Goal: Task Accomplishment & Management: Use online tool/utility

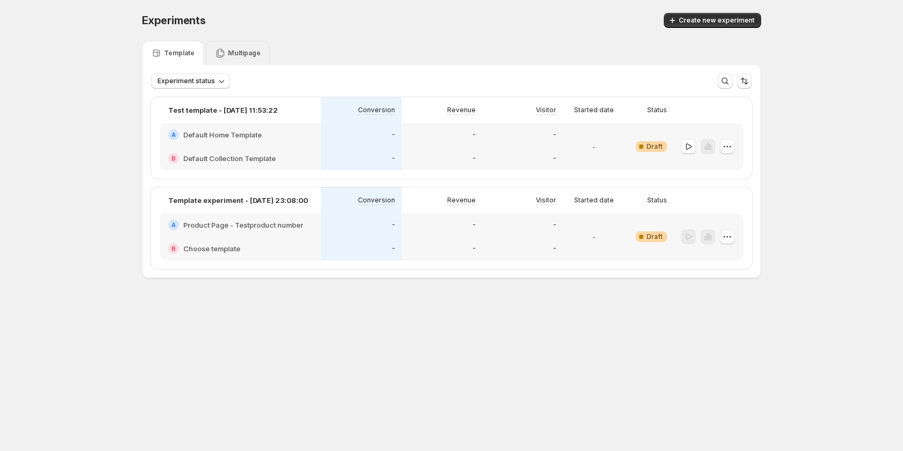
drag, startPoint x: 230, startPoint y: 46, endPoint x: 314, endPoint y: 60, distance: 85.0
click at [230, 46] on div "Multipage" at bounding box center [238, 53] width 64 height 24
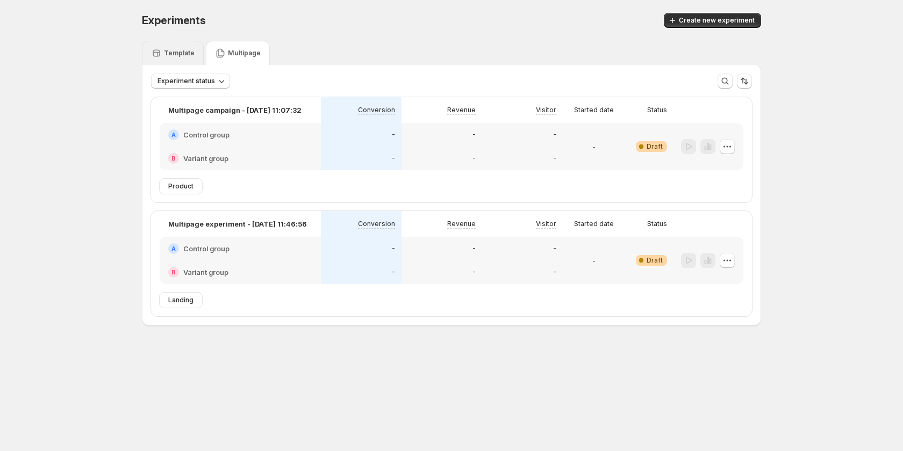
click at [179, 57] on div "Template" at bounding box center [173, 53] width 44 height 11
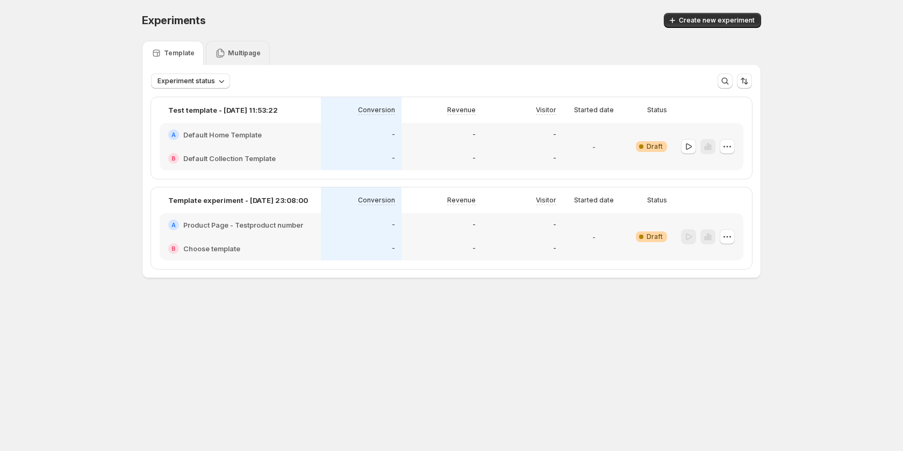
click at [236, 54] on p "Multipage" at bounding box center [244, 53] width 33 height 9
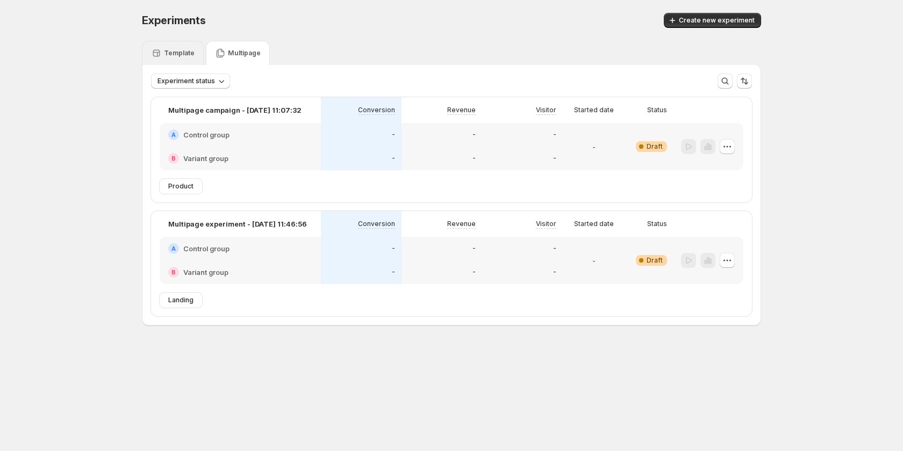
click at [174, 49] on p "Template" at bounding box center [179, 53] width 31 height 9
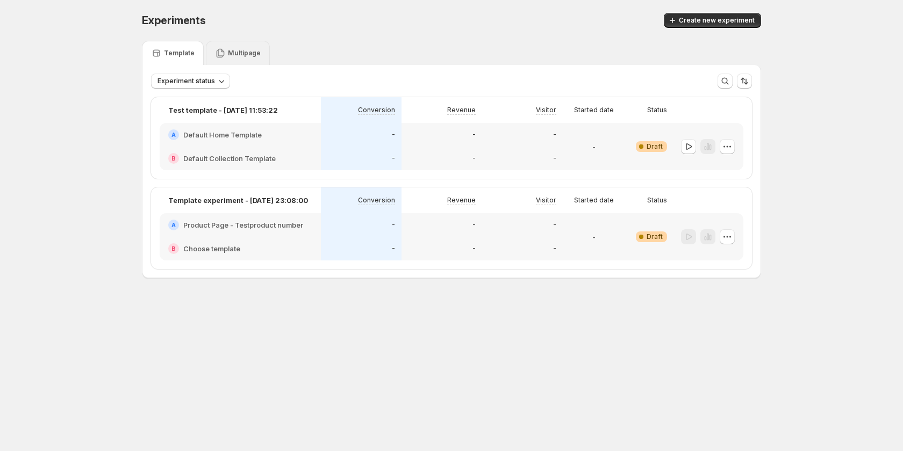
click at [228, 50] on p "Multipage" at bounding box center [244, 53] width 33 height 9
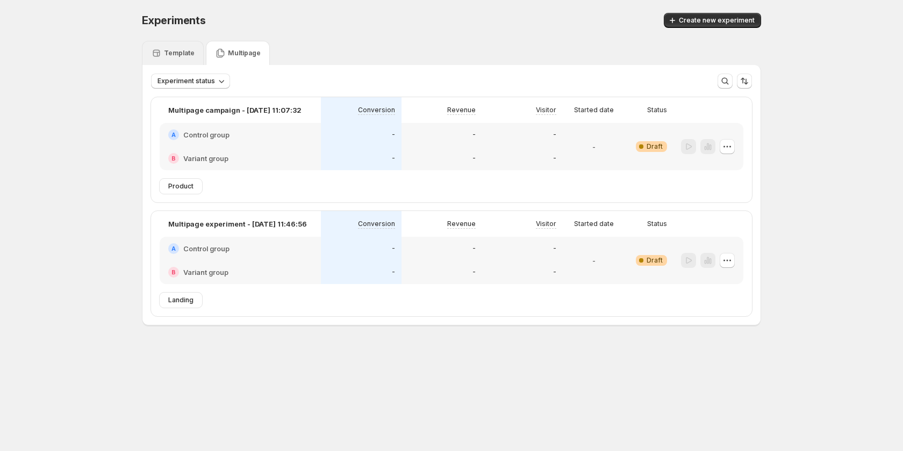
click at [191, 48] on div "Template" at bounding box center [173, 53] width 44 height 11
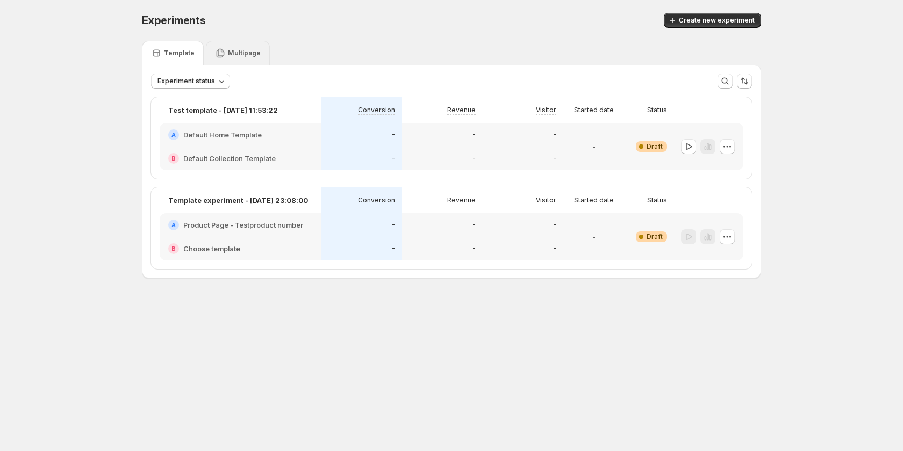
click at [222, 48] on icon at bounding box center [220, 53] width 11 height 11
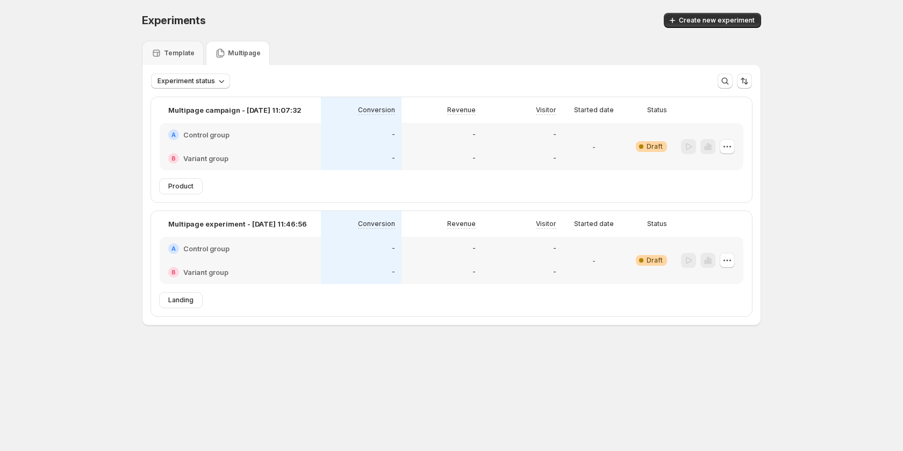
click at [183, 299] on span "Landing" at bounding box center [180, 300] width 25 height 9
click at [175, 184] on span "Product" at bounding box center [180, 186] width 25 height 9
click at [242, 183] on div "Product" at bounding box center [456, 186] width 592 height 15
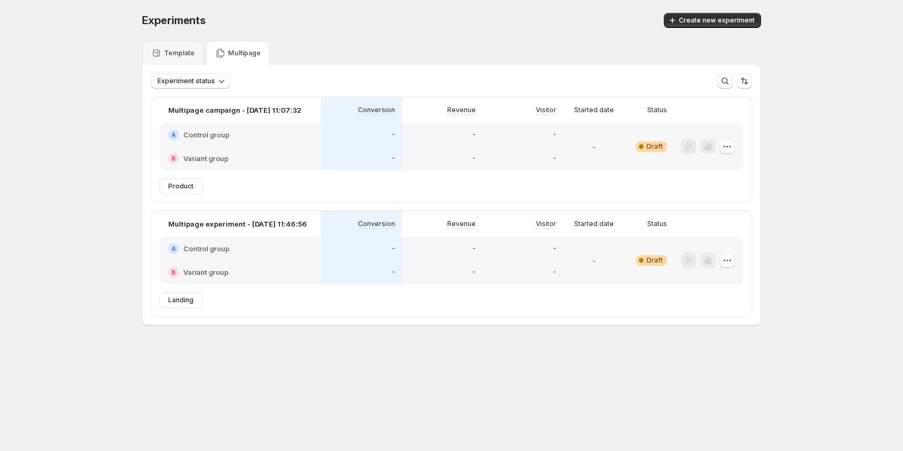
click at [186, 183] on span "Product" at bounding box center [180, 186] width 25 height 9
click at [262, 184] on div "Product" at bounding box center [456, 186] width 592 height 15
click at [181, 298] on span "Landing" at bounding box center [180, 300] width 25 height 9
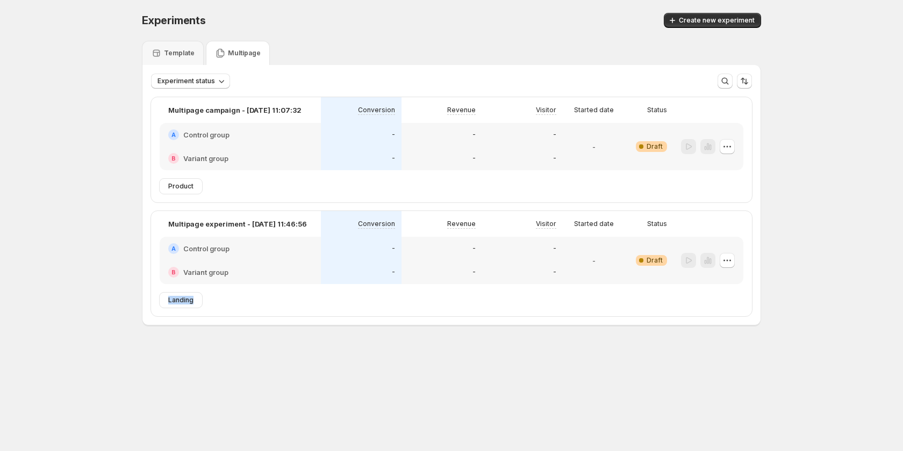
click at [181, 298] on span "Landing" at bounding box center [180, 300] width 25 height 9
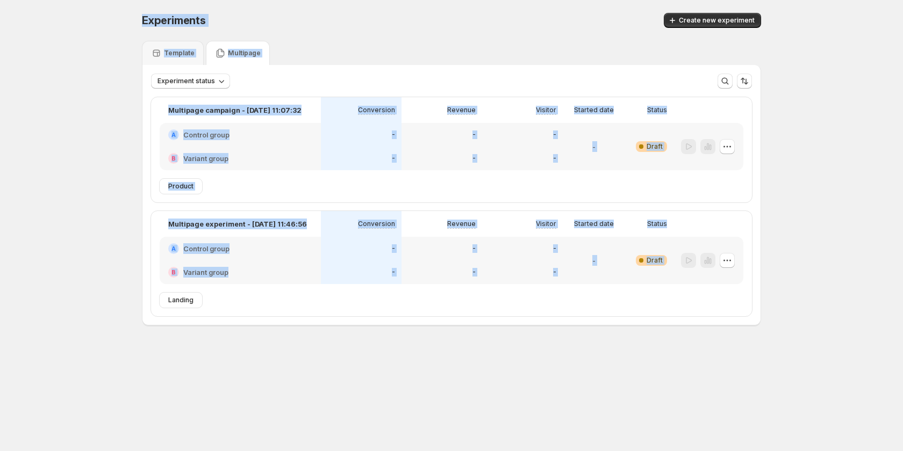
click at [181, 298] on span "Landing" at bounding box center [180, 300] width 25 height 9
click at [278, 338] on div "Experiments. This page is ready Experiments Create new experiment Template Mult…" at bounding box center [451, 192] width 645 height 384
